Goal: Information Seeking & Learning: Learn about a topic

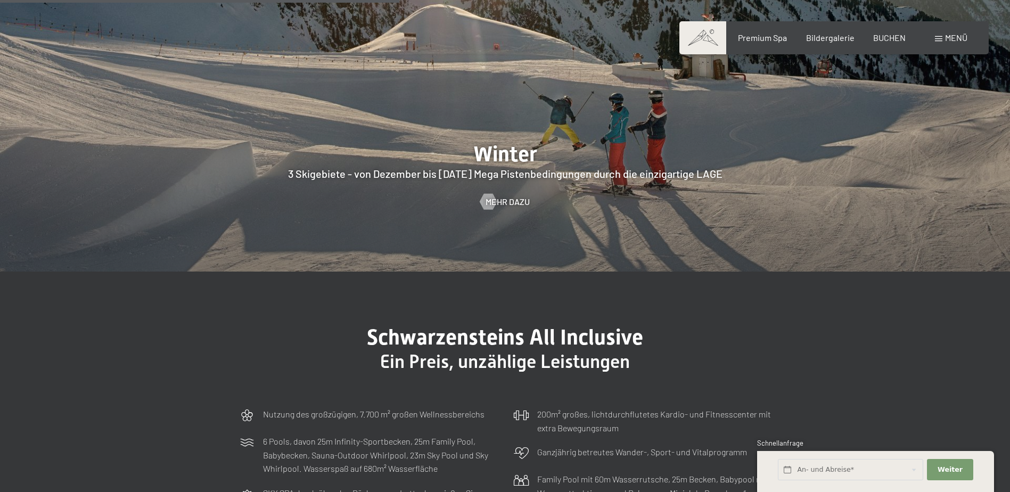
scroll to position [3089, 0]
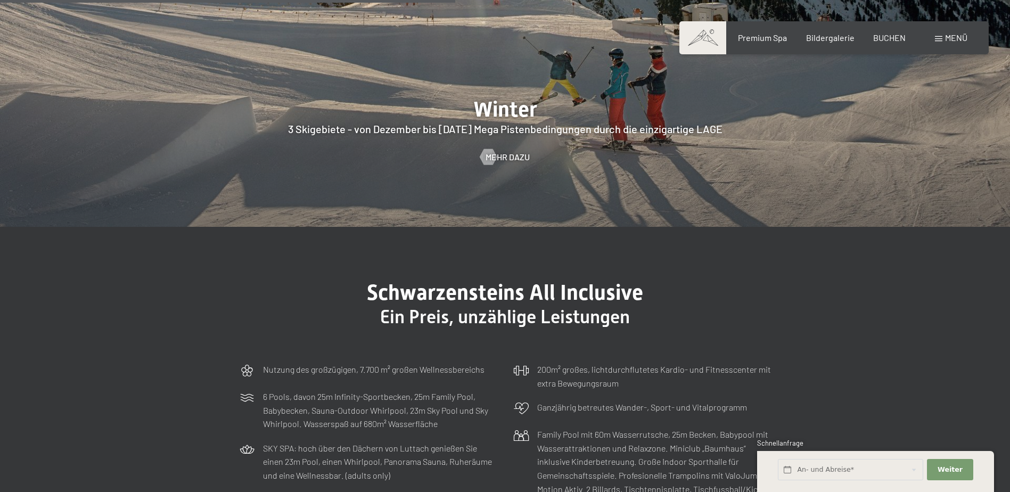
click at [949, 36] on span "Menü" at bounding box center [956, 37] width 22 height 10
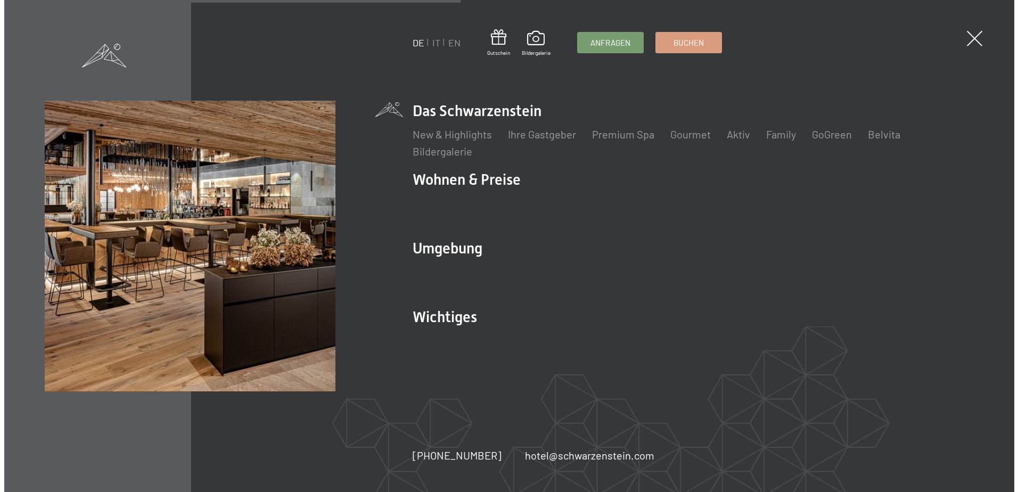
scroll to position [3049, 0]
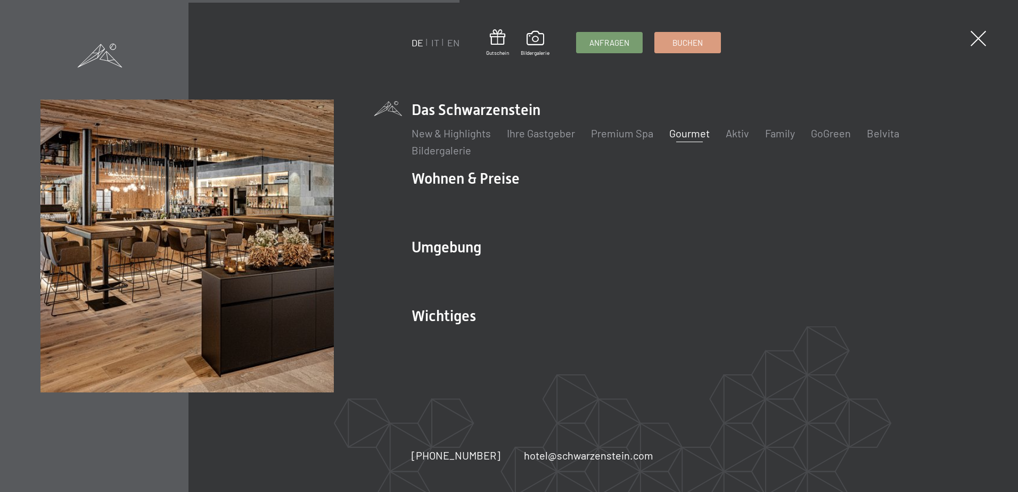
click at [693, 133] on link "Gourmet" at bounding box center [690, 133] width 40 height 13
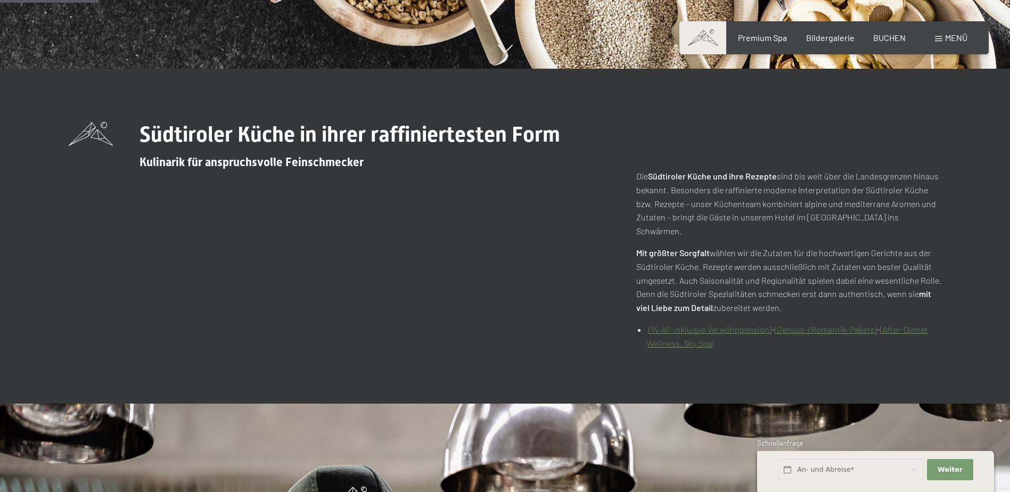
scroll to position [426, 0]
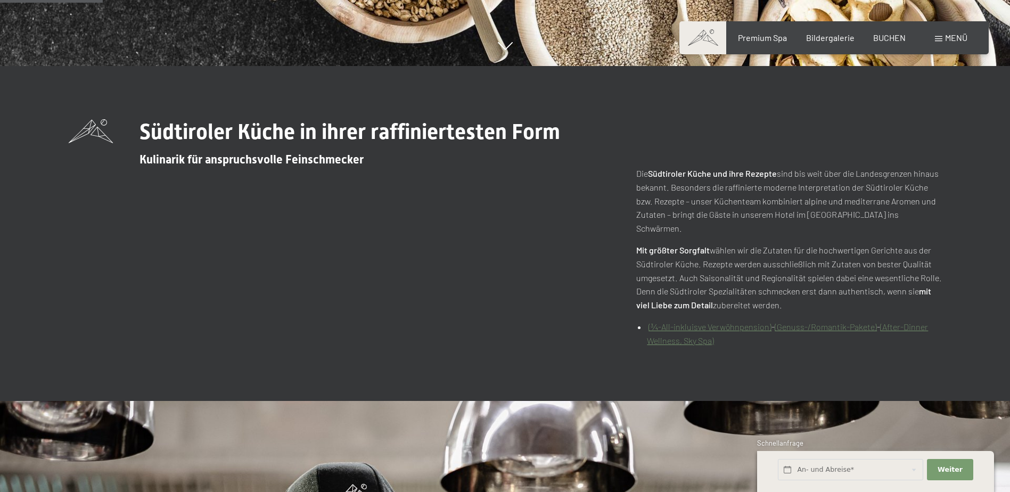
click at [731, 322] on link "(¾-All-inkluisve Verwöhnpension)" at bounding box center [710, 327] width 123 height 10
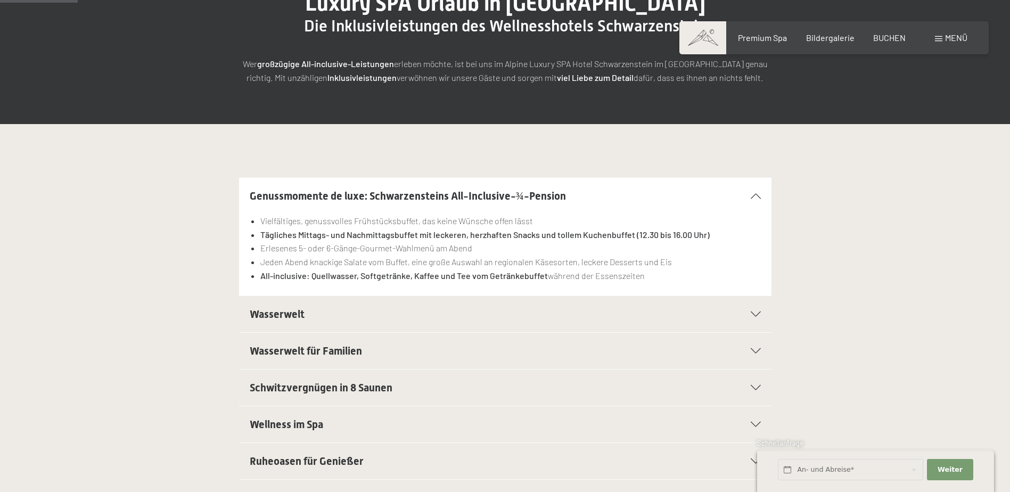
scroll to position [160, 0]
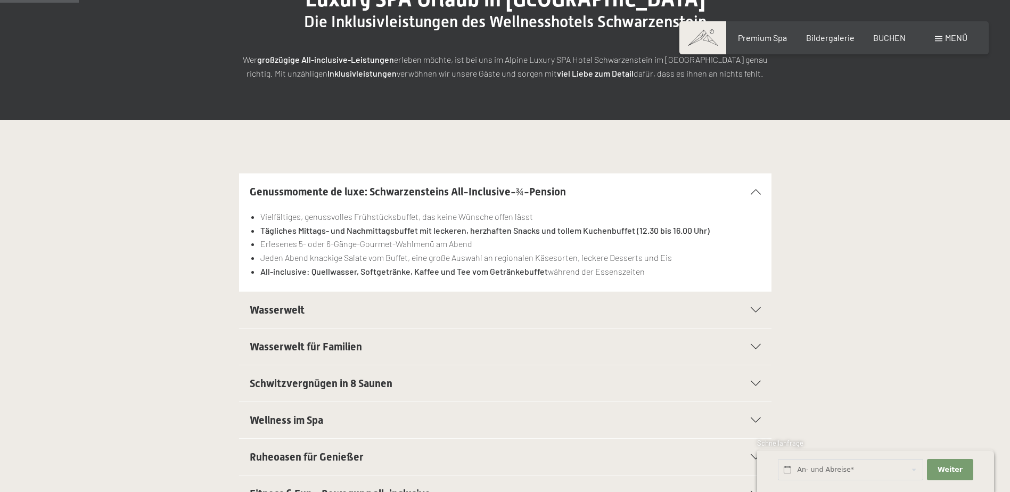
click at [760, 308] on icon at bounding box center [756, 309] width 10 height 5
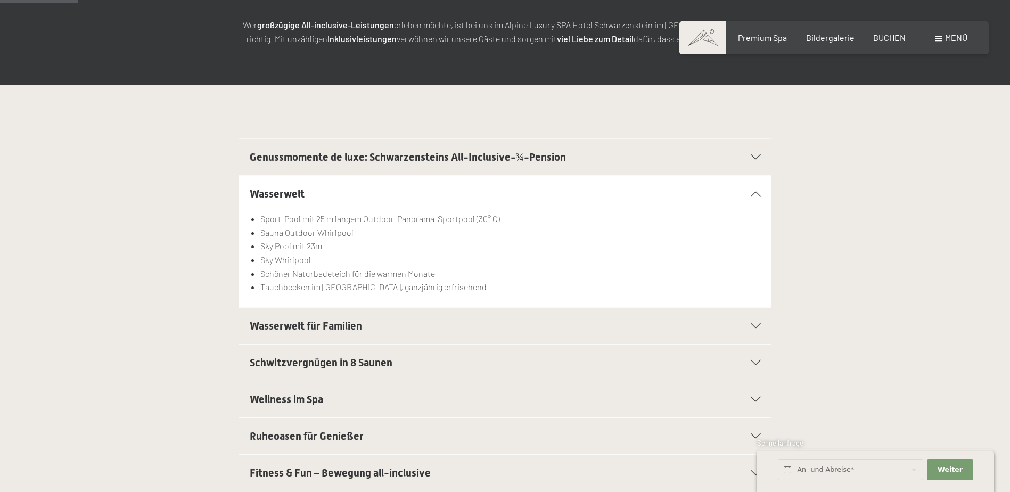
scroll to position [213, 0]
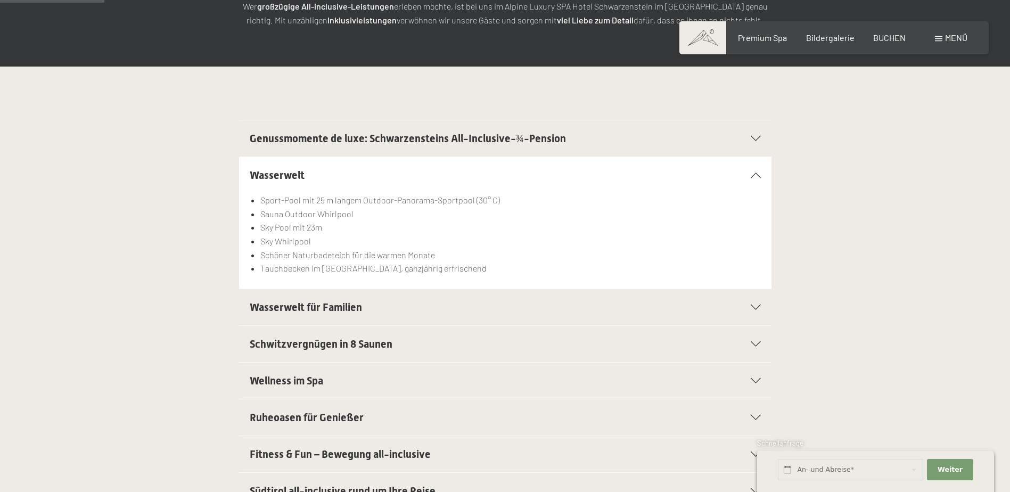
click at [759, 344] on icon at bounding box center [756, 343] width 10 height 5
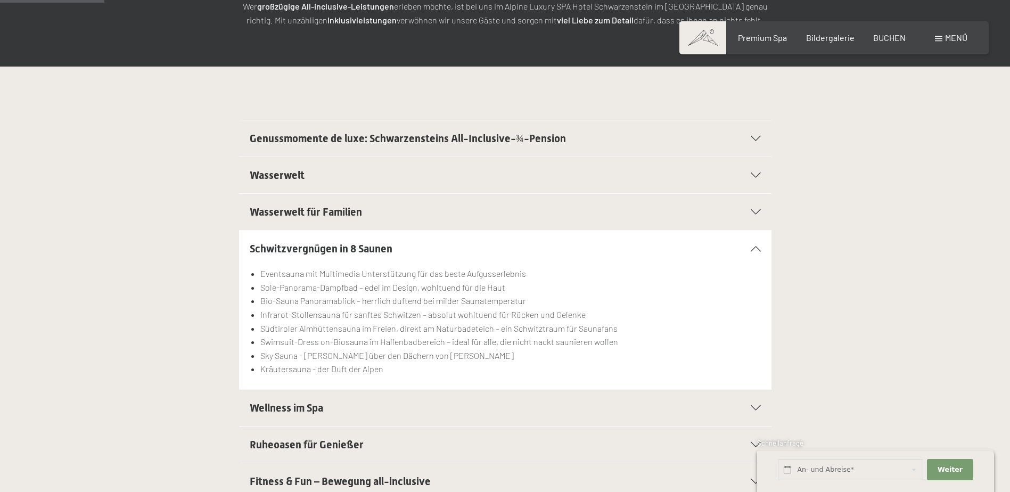
click at [759, 406] on icon at bounding box center [756, 407] width 10 height 5
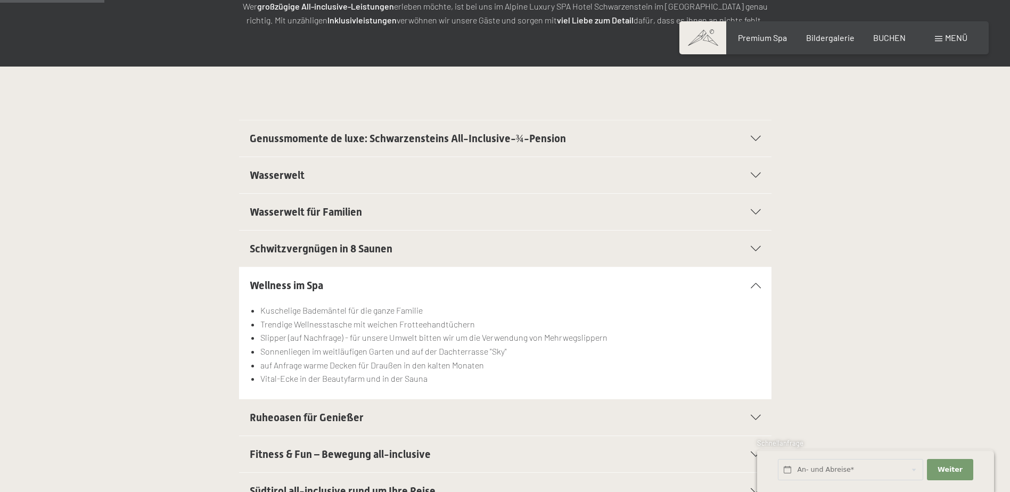
click at [754, 417] on icon at bounding box center [756, 417] width 10 height 5
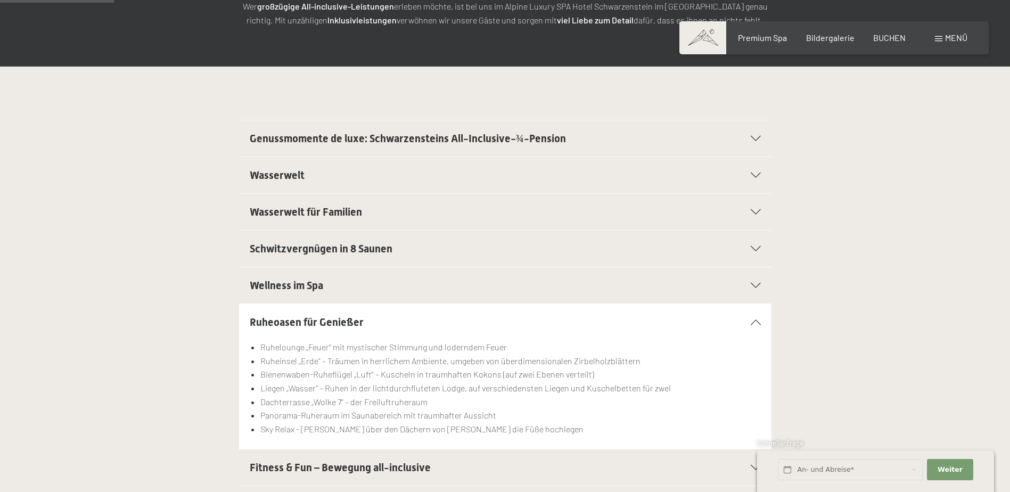
scroll to position [320, 0]
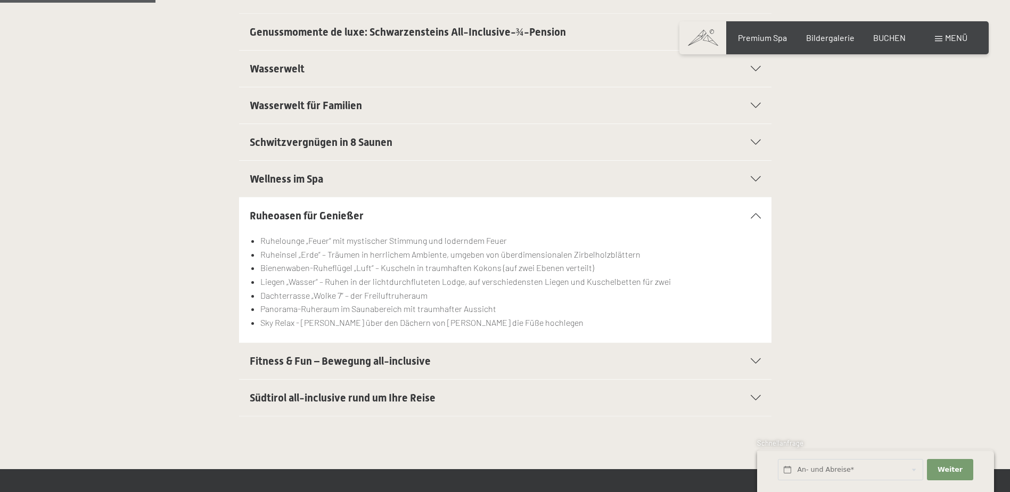
click at [756, 360] on icon at bounding box center [756, 360] width 10 height 5
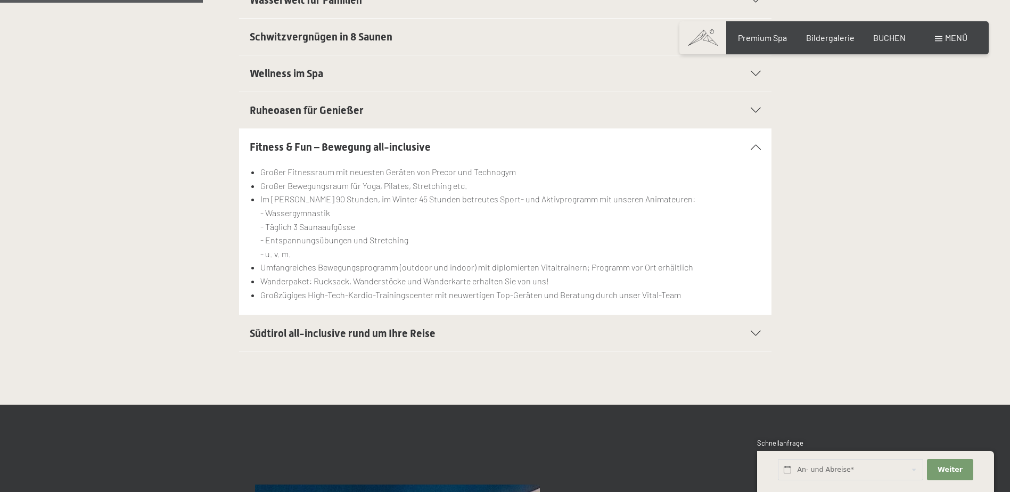
scroll to position [426, 0]
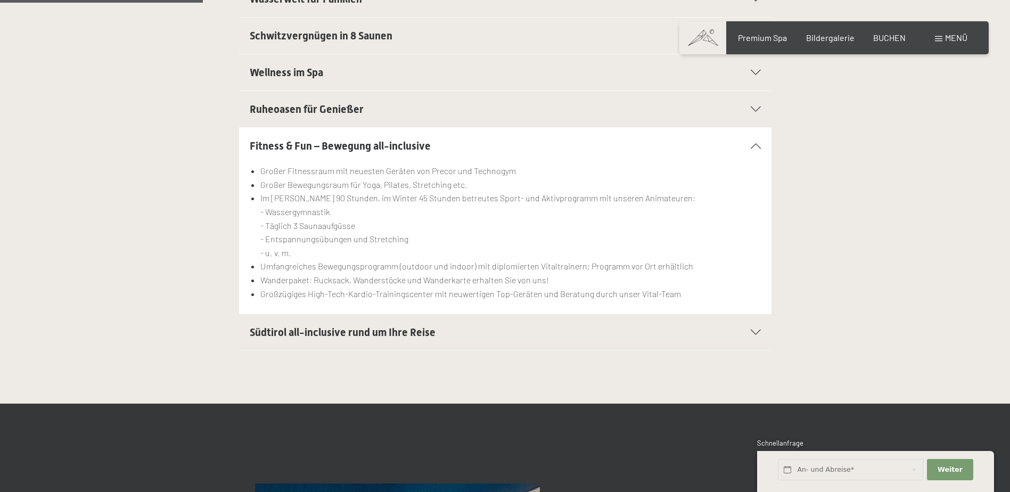
click at [753, 329] on div "Südtirol all-inclusive rund um Ihre Reise" at bounding box center [505, 332] width 511 height 36
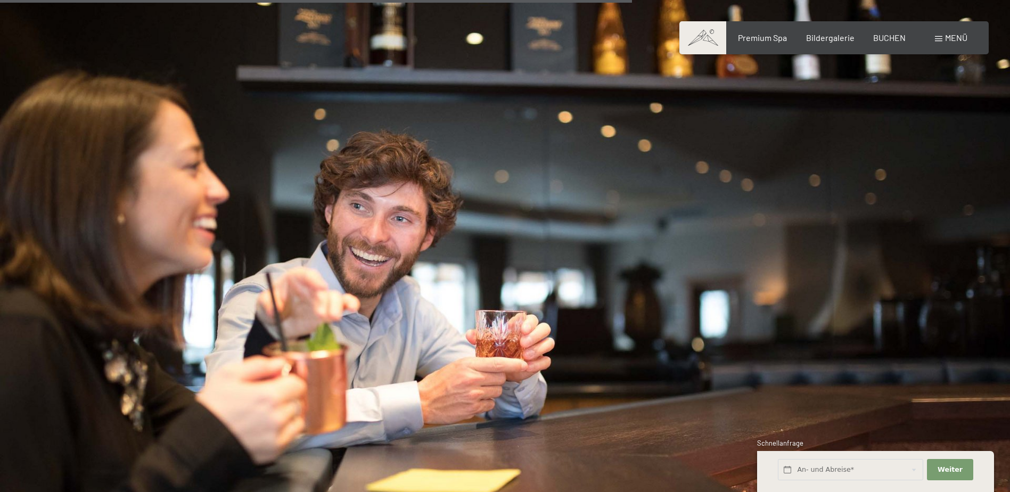
scroll to position [1225, 0]
